Goal: Task Accomplishment & Management: Manage account settings

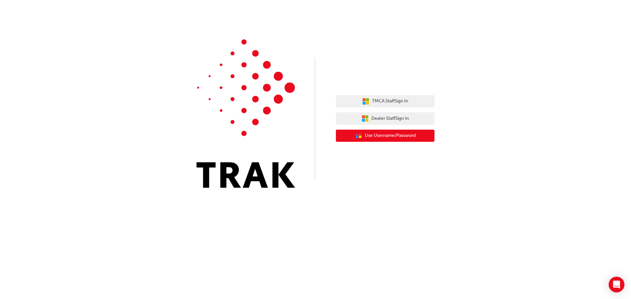
click at [387, 137] on span "Use Username/Password" at bounding box center [390, 136] width 51 height 8
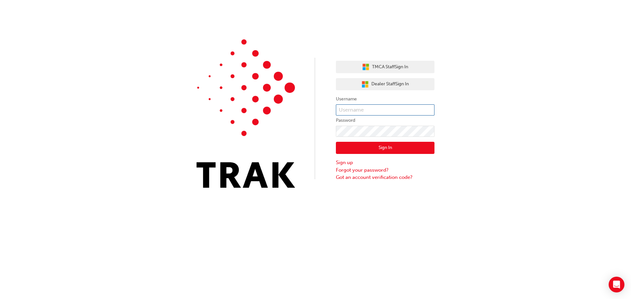
type input "Amritpal.Singh"
click at [392, 110] on input "Amritpal.Singh" at bounding box center [385, 109] width 99 height 11
click at [348, 144] on button "Sign In" at bounding box center [385, 148] width 99 height 12
